Goal: Task Accomplishment & Management: Complete application form

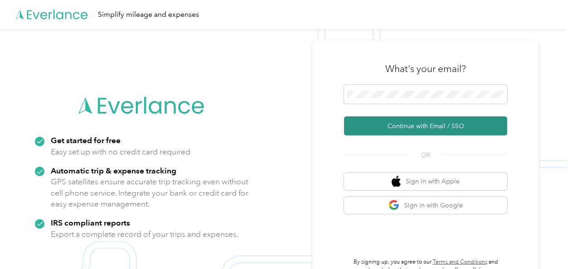
click at [396, 125] on button "Continue with Email / SSO" at bounding box center [425, 126] width 163 height 19
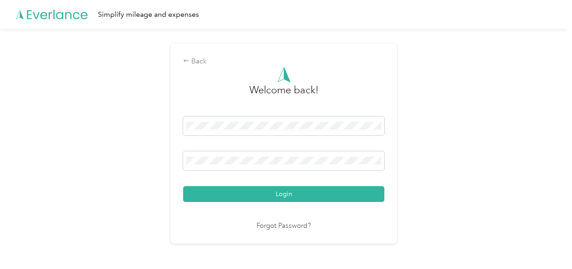
click at [183, 186] on button "Login" at bounding box center [283, 194] width 201 height 16
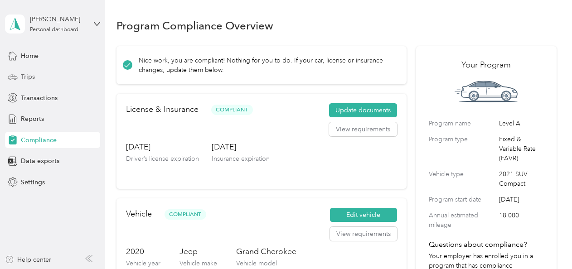
click at [28, 76] on span "Trips" at bounding box center [28, 77] width 14 height 10
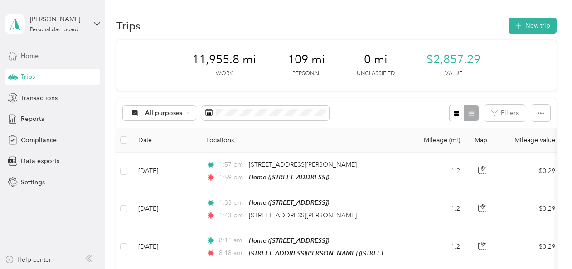
click at [36, 56] on span "Home" at bounding box center [30, 56] width 18 height 10
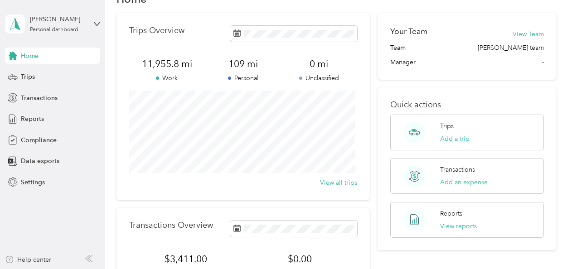
scroll to position [21, 0]
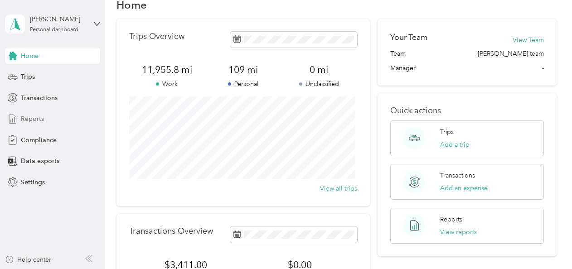
click at [26, 118] on span "Reports" at bounding box center [32, 119] width 23 height 10
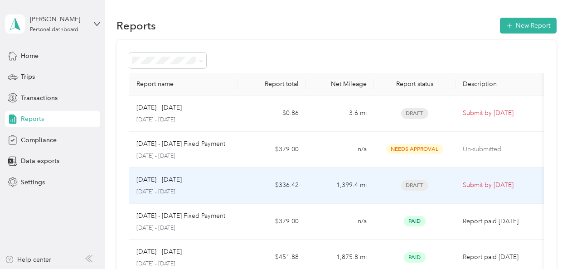
click at [227, 193] on p "[DATE] - [DATE]" at bounding box center [184, 192] width 94 height 8
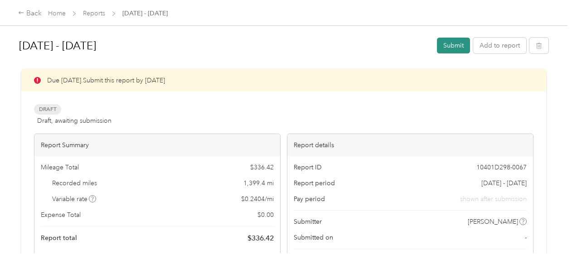
click at [455, 47] on button "Submit" at bounding box center [453, 46] width 33 height 16
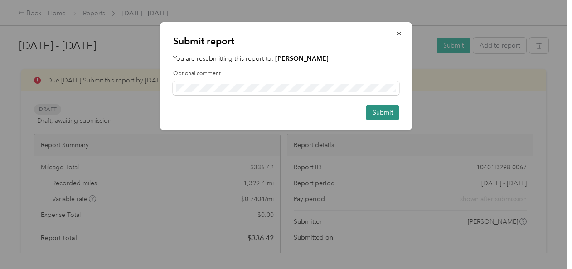
click at [386, 116] on button "Submit" at bounding box center [383, 113] width 33 height 16
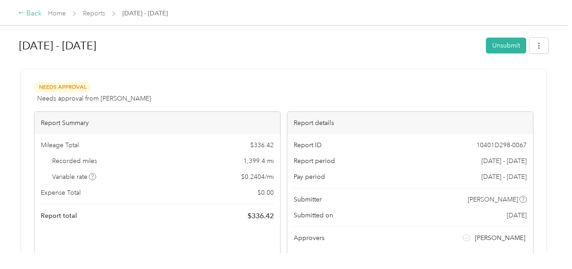
click at [30, 16] on div "Back" at bounding box center [30, 13] width 24 height 11
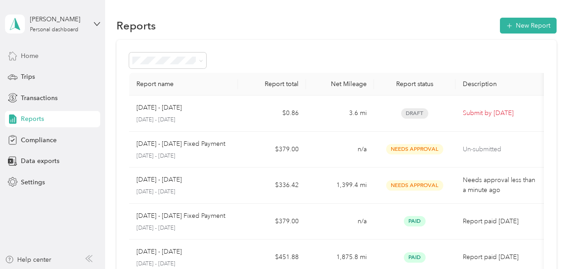
click at [28, 59] on span "Home" at bounding box center [30, 56] width 18 height 10
